Goal: Task Accomplishment & Management: Manage account settings

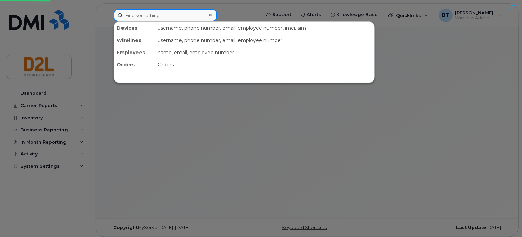
click at [193, 19] on input at bounding box center [165, 15] width 103 height 12
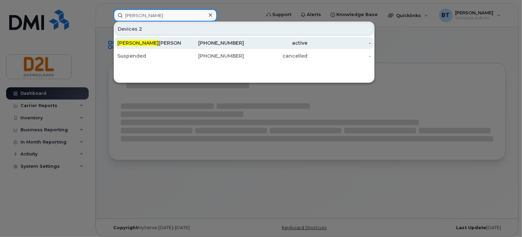
type input "sean"
click at [191, 42] on div "226-750-1649" at bounding box center [212, 43] width 63 height 7
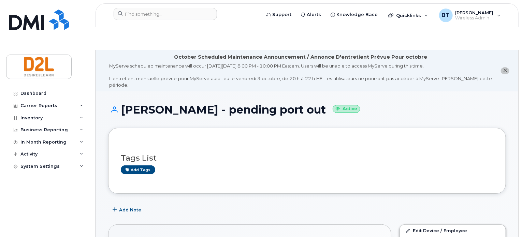
drag, startPoint x: 205, startPoint y: 222, endPoint x: 149, endPoint y: 223, distance: 55.7
copy span "226 750 1649"
click at [44, 96] on div "Dashboard" at bounding box center [33, 93] width 26 height 5
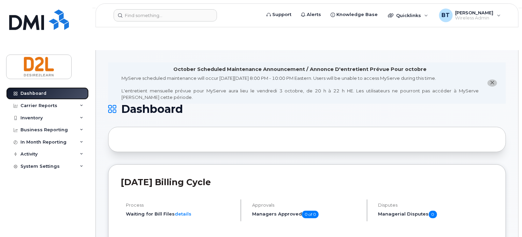
click at [37, 96] on div "Dashboard" at bounding box center [33, 93] width 26 height 5
click at [493, 81] on icon "close notification" at bounding box center [493, 83] width 4 height 4
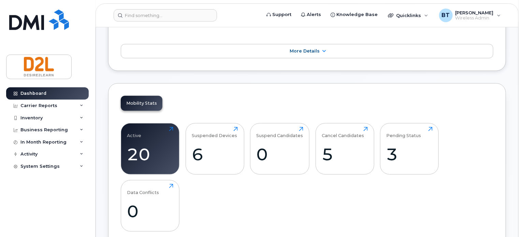
scroll to position [175, 0]
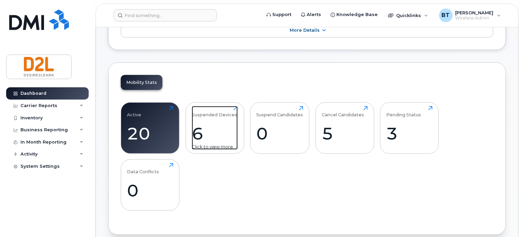
click at [219, 124] on div "6" at bounding box center [215, 134] width 46 height 20
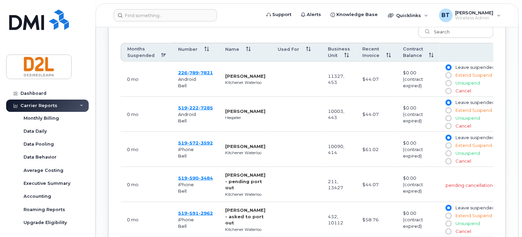
scroll to position [311, 0]
click at [191, 211] on span "591" at bounding box center [192, 213] width 11 height 5
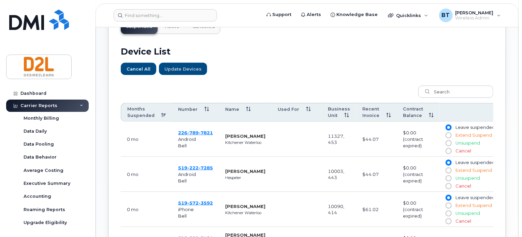
scroll to position [251, 0]
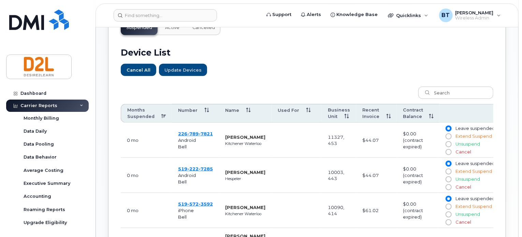
click at [208, 158] on td "519 222 7285 Android Bell" at bounding box center [195, 175] width 47 height 35
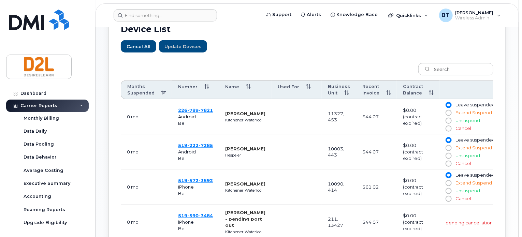
scroll to position [273, 0]
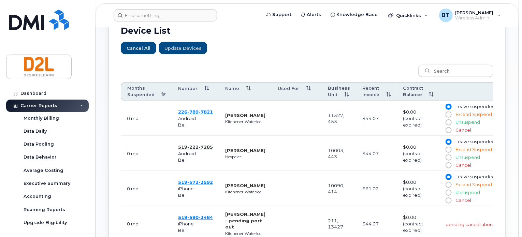
click at [202, 144] on span "7285" at bounding box center [206, 146] width 14 height 5
click at [204, 144] on span "7285" at bounding box center [206, 146] width 14 height 5
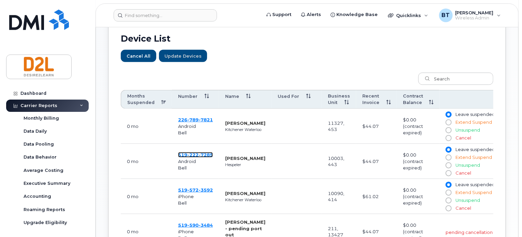
scroll to position [265, 0]
click at [203, 152] on span "7285" at bounding box center [206, 154] width 14 height 5
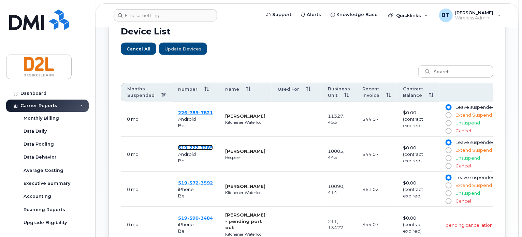
scroll to position [264, 0]
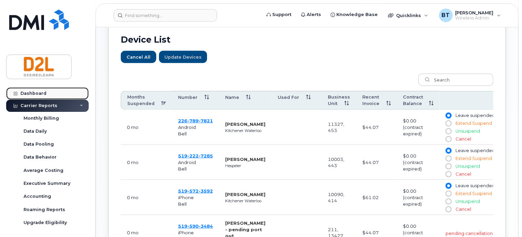
click at [32, 92] on div "Dashboard" at bounding box center [33, 93] width 26 height 5
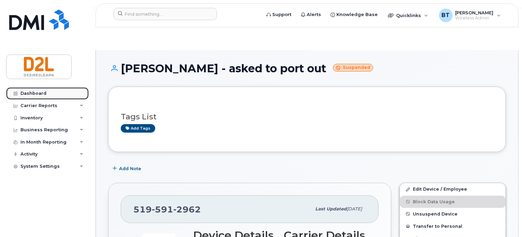
click at [26, 94] on div "Dashboard" at bounding box center [33, 93] width 26 height 5
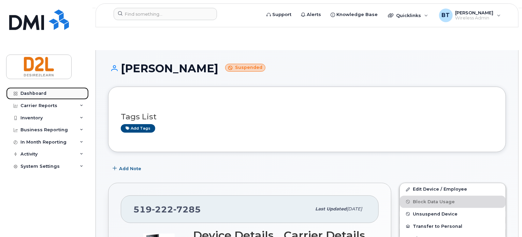
click at [39, 91] on div "Dashboard" at bounding box center [33, 93] width 26 height 5
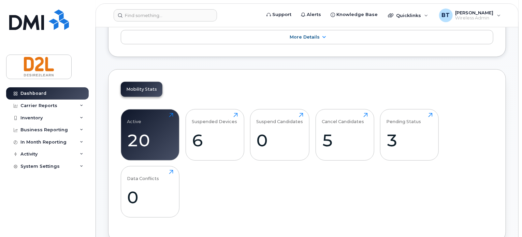
scroll to position [168, 0]
click at [135, 130] on div "20" at bounding box center [150, 140] width 46 height 20
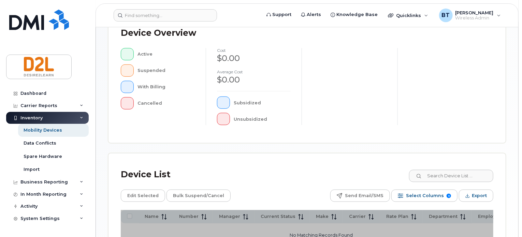
scroll to position [259, 0]
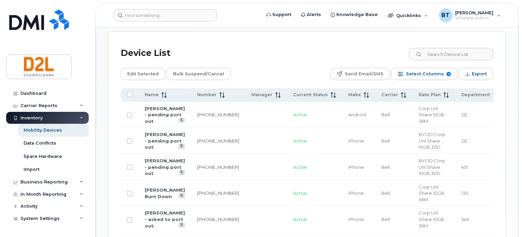
scroll to position [368, 0]
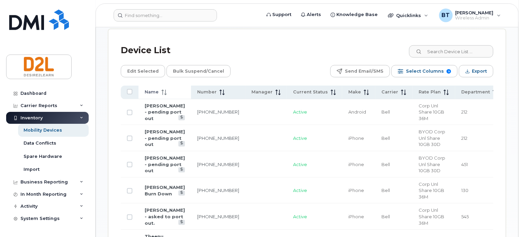
click at [155, 89] on span "Name" at bounding box center [152, 92] width 14 height 6
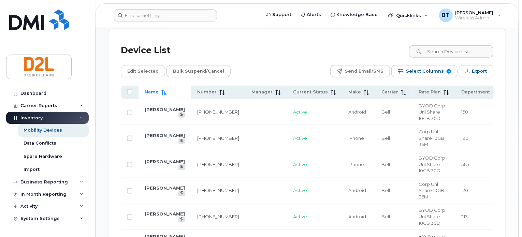
click at [155, 89] on span "Name" at bounding box center [152, 92] width 14 height 6
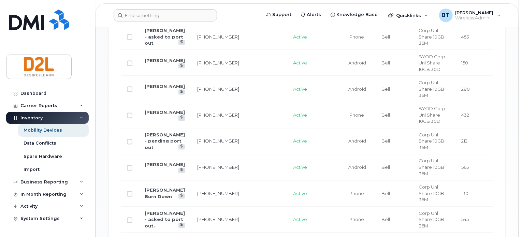
scroll to position [556, 0]
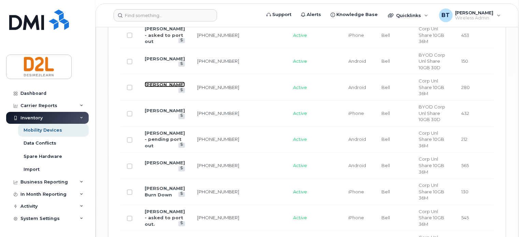
click at [153, 82] on link "[PERSON_NAME]" at bounding box center [165, 84] width 40 height 5
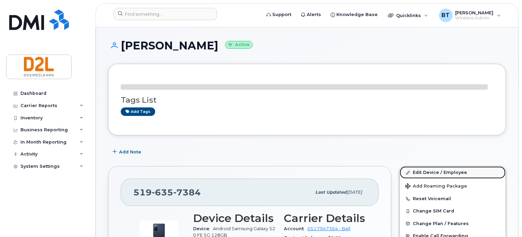
click at [442, 172] on link "Edit Device / Employee" at bounding box center [453, 173] width 106 height 12
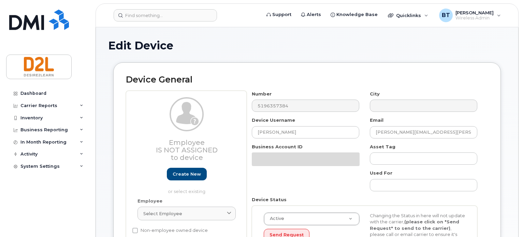
select select "162790"
click at [312, 131] on input "Michael Condon" at bounding box center [306, 132] width 108 height 12
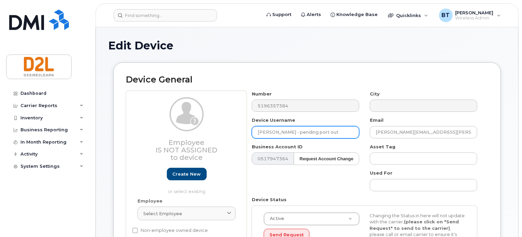
type input "Michael Condon - pending port out"
click at [332, 63] on div "Device General Employee Is not assigned to device Create new or select existing…" at bounding box center [307, 171] width 388 height 219
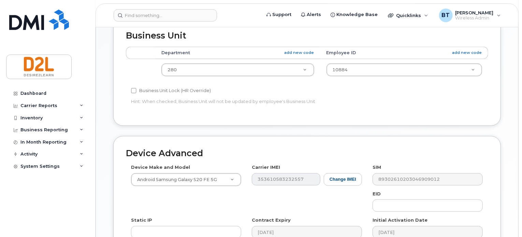
scroll to position [374, 0]
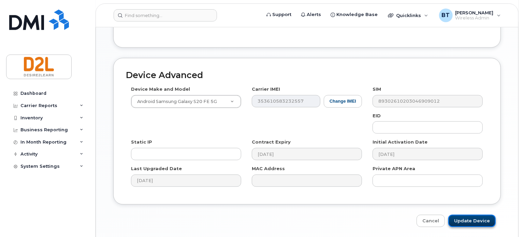
click at [470, 215] on input "Update Device" at bounding box center [472, 221] width 47 height 13
type input "Saving..."
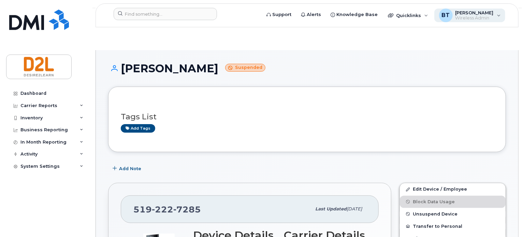
click at [471, 13] on span "[PERSON_NAME]" at bounding box center [475, 12] width 38 height 5
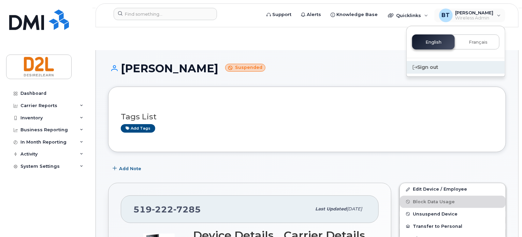
click at [430, 67] on div "Sign out" at bounding box center [456, 67] width 98 height 13
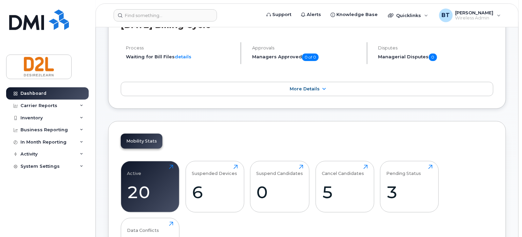
scroll to position [117, 0]
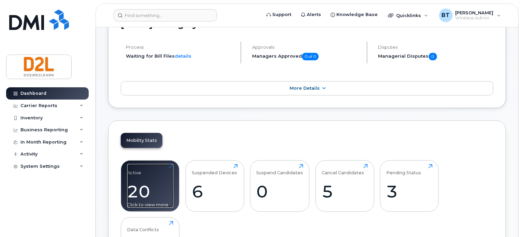
click at [151, 164] on div "Active 20 Click to view more" at bounding box center [150, 186] width 46 height 44
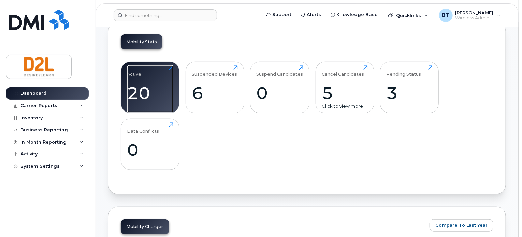
scroll to position [218, 0]
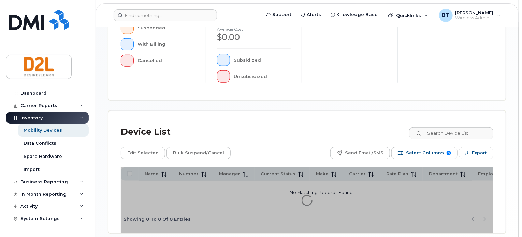
scroll to position [259, 0]
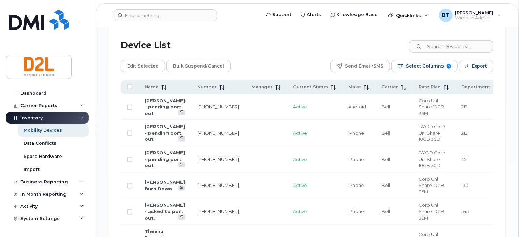
scroll to position [373, 0]
click at [156, 83] on span "Name" at bounding box center [152, 86] width 14 height 6
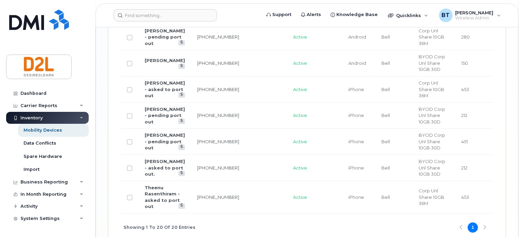
scroll to position [783, 0]
click at [287, 169] on td "Active" at bounding box center [314, 168] width 55 height 26
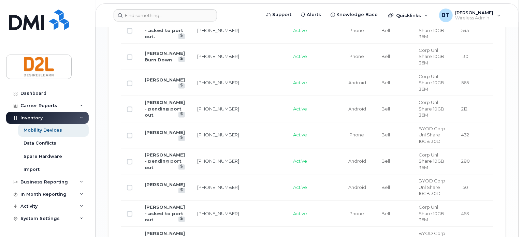
scroll to position [638, 0]
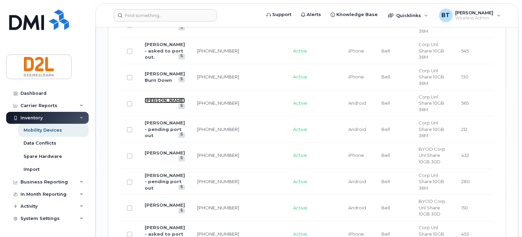
click at [156, 98] on link "[PERSON_NAME]" at bounding box center [165, 100] width 40 height 5
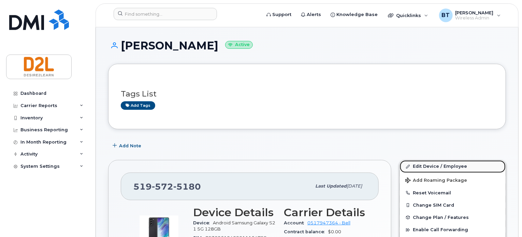
click at [432, 168] on link "Edit Device / Employee" at bounding box center [453, 166] width 106 height 12
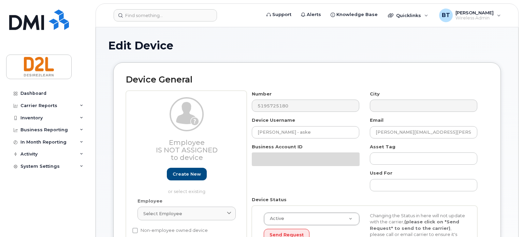
select select "162801"
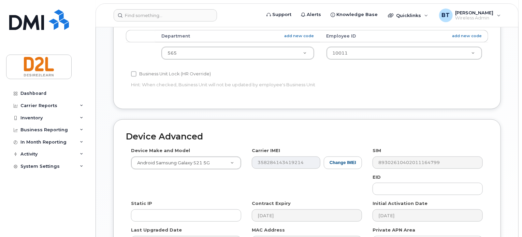
scroll to position [374, 0]
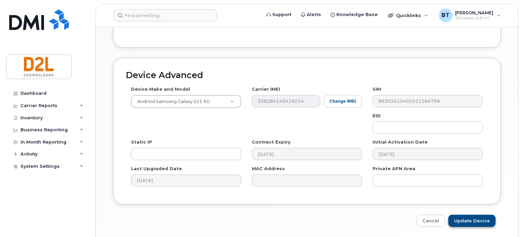
type input "[PERSON_NAME] - asked to port out"
click at [473, 215] on input "Update Device" at bounding box center [472, 221] width 47 height 13
type input "Saving..."
